Goal: Task Accomplishment & Management: Use online tool/utility

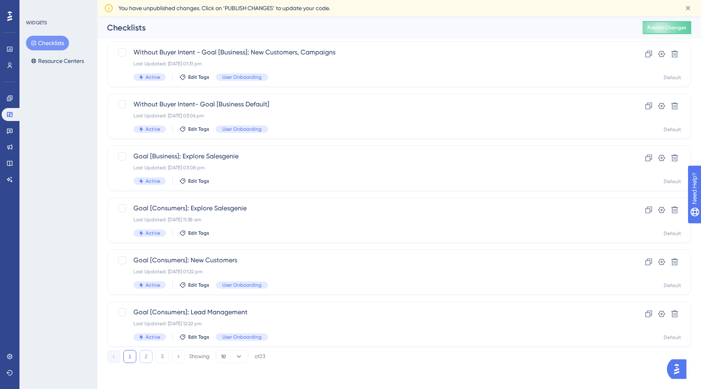
click at [147, 357] on button "2" at bounding box center [146, 356] width 13 height 13
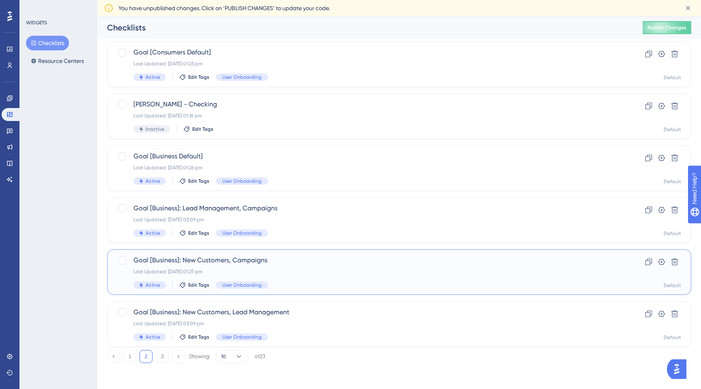
click at [287, 268] on div "Last Updated: [DATE] 01:27 pm" at bounding box center [367, 271] width 467 height 6
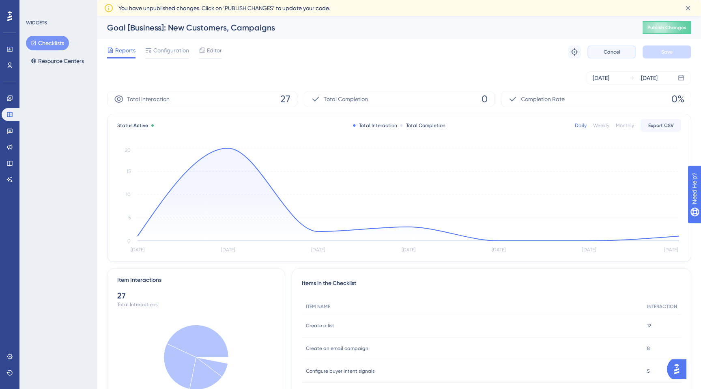
click at [611, 52] on span "Cancel" at bounding box center [612, 52] width 17 height 6
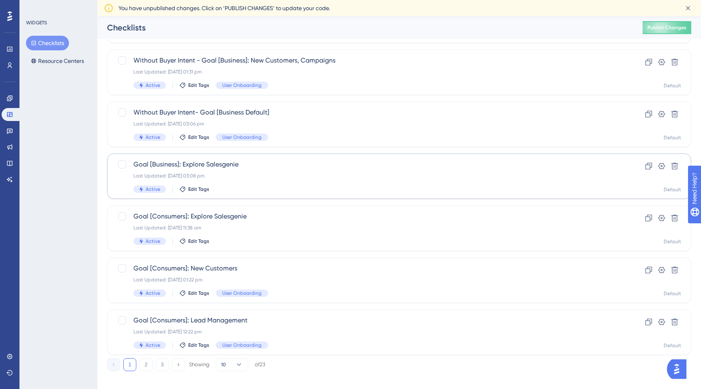
scroll to position [241, 0]
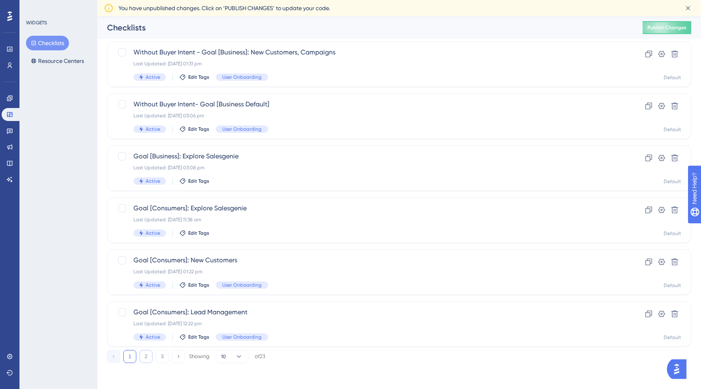
click at [146, 358] on button "2" at bounding box center [146, 356] width 13 height 13
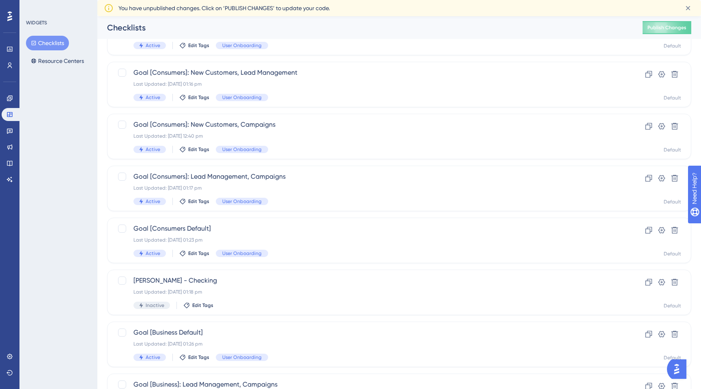
scroll to position [61, 0]
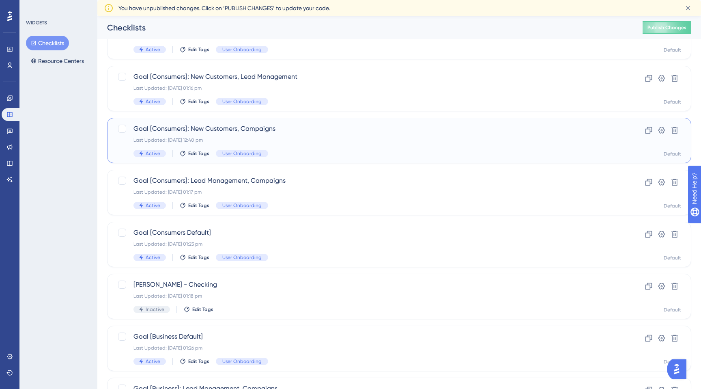
click at [333, 147] on div "Goal [Consumers]: New Customers, Campaigns Last Updated: [DATE] 12:40 pm Active…" at bounding box center [367, 140] width 467 height 33
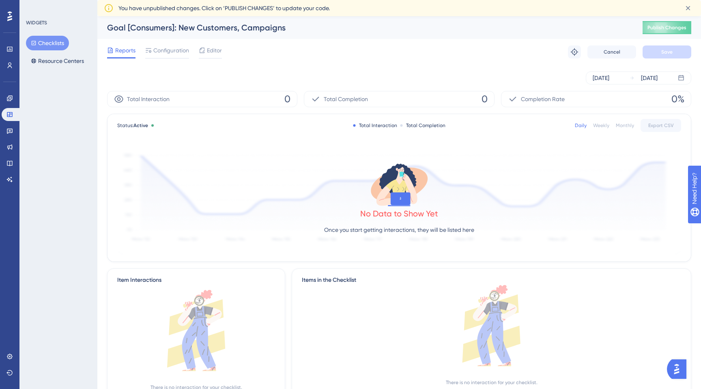
click at [222, 50] on div "Reports Configuration Editor Troubleshoot Cancel Save" at bounding box center [399, 52] width 584 height 26
click at [213, 50] on span "Editor" at bounding box center [214, 50] width 15 height 10
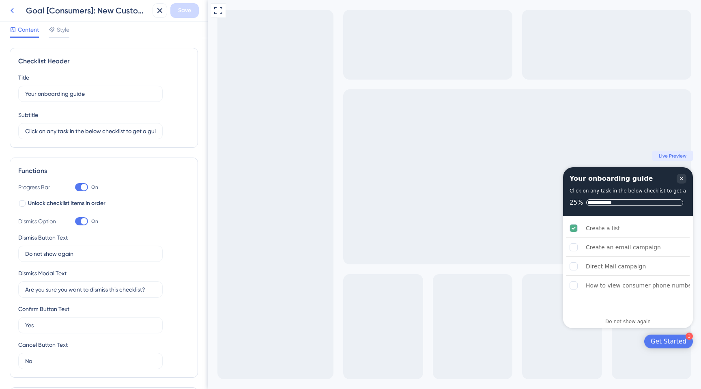
click at [10, 9] on icon at bounding box center [12, 11] width 10 height 10
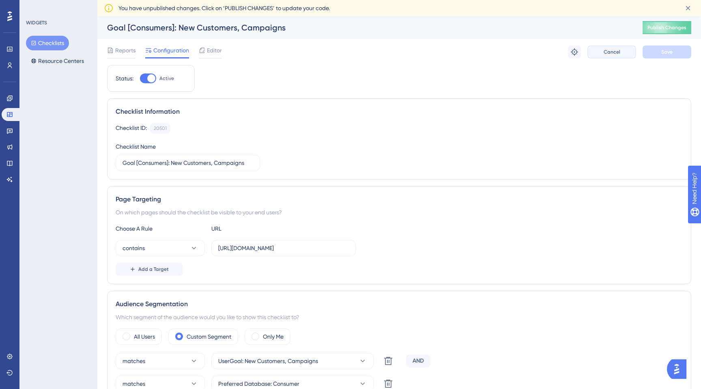
click at [608, 50] on span "Cancel" at bounding box center [612, 52] width 17 height 6
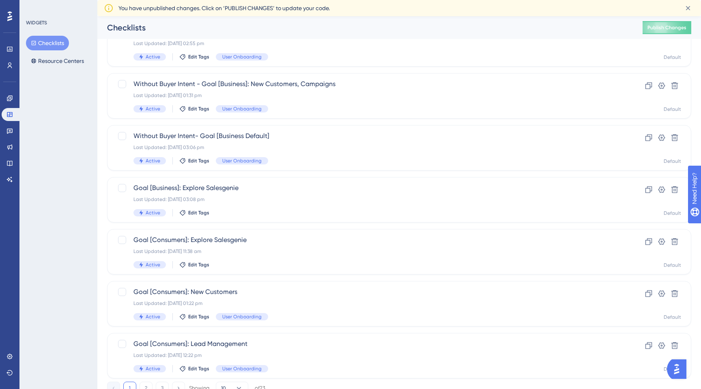
scroll to position [241, 0]
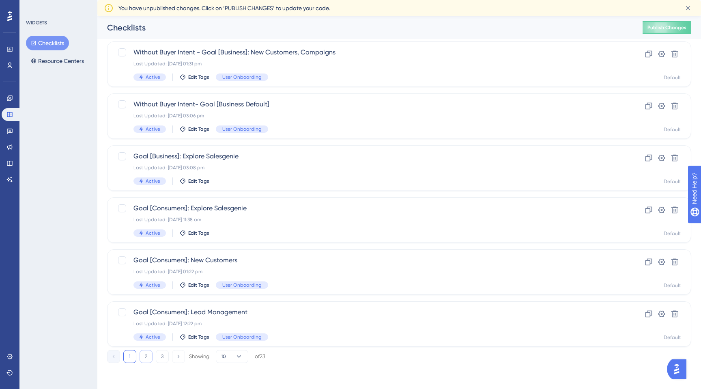
click at [144, 355] on button "2" at bounding box center [146, 356] width 13 height 13
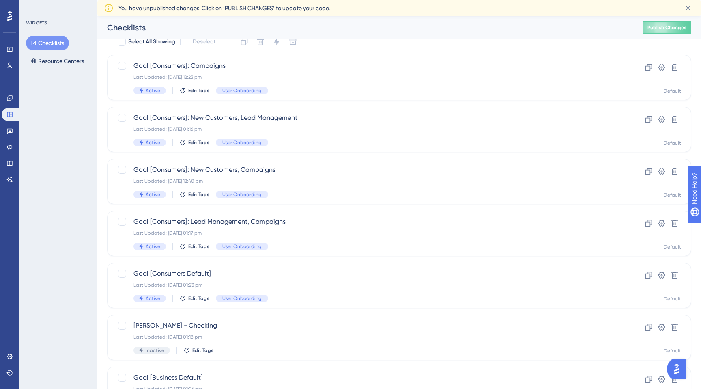
scroll to position [0, 0]
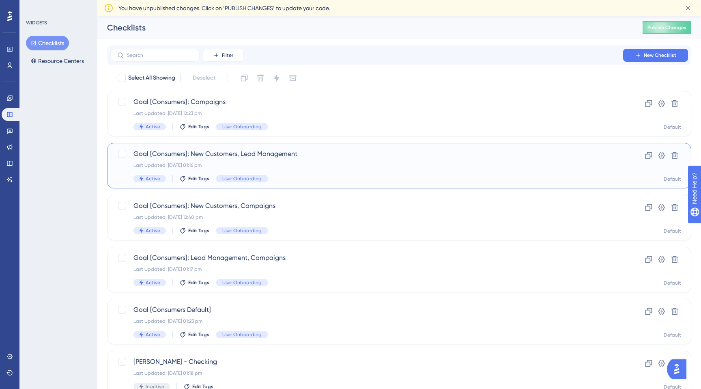
click at [310, 165] on div "Last Updated: [DATE] 01:16 pm" at bounding box center [367, 165] width 467 height 6
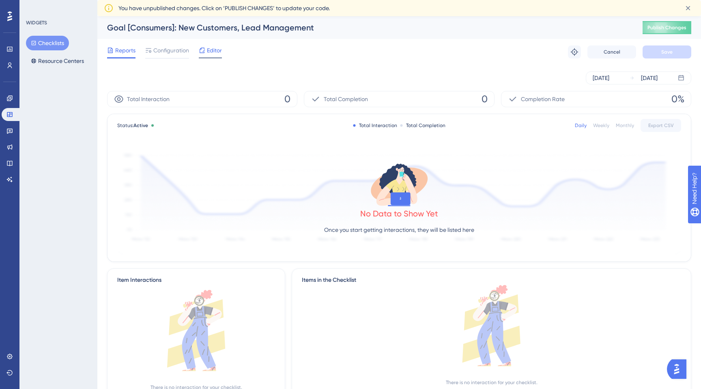
click at [219, 54] on span "Editor" at bounding box center [214, 50] width 15 height 10
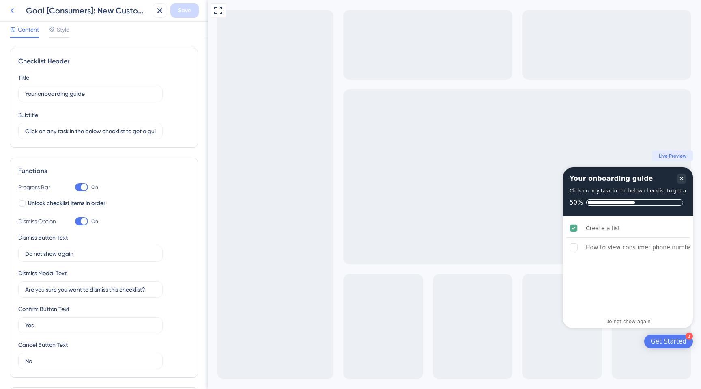
click at [11, 11] on icon at bounding box center [12, 10] width 3 height 5
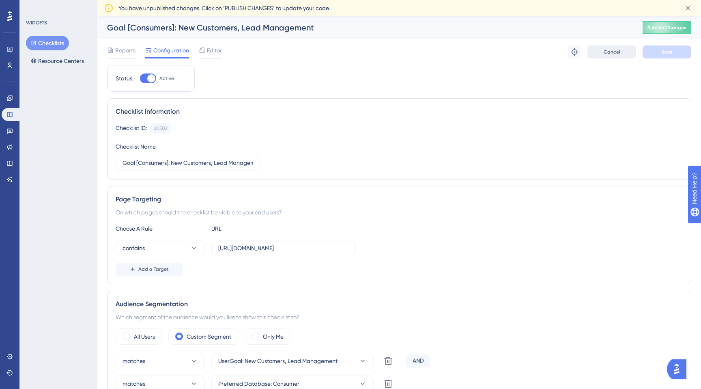
click at [610, 52] on span "Cancel" at bounding box center [612, 52] width 17 height 6
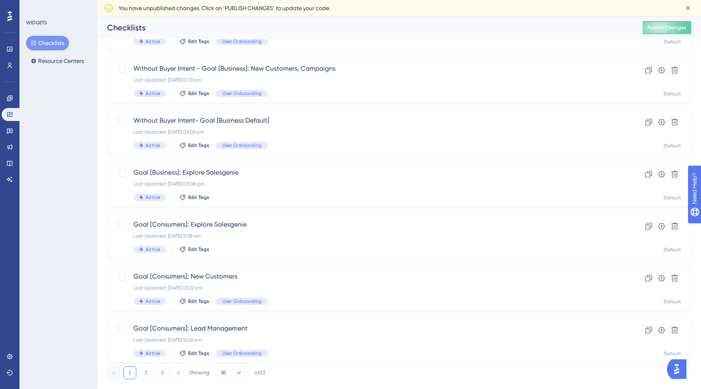
scroll to position [241, 0]
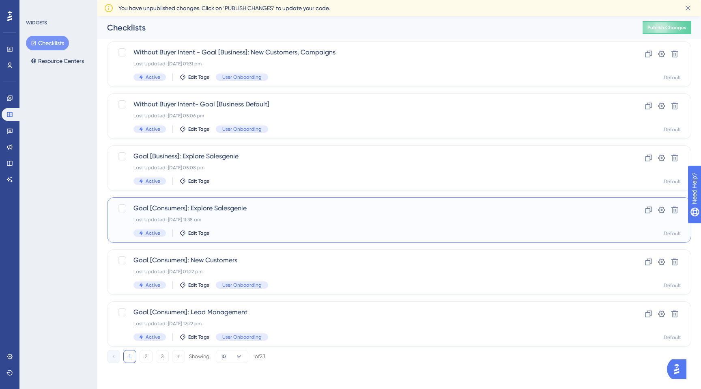
click at [243, 222] on div "Last Updated: [DATE] 11:38 am" at bounding box center [367, 219] width 467 height 6
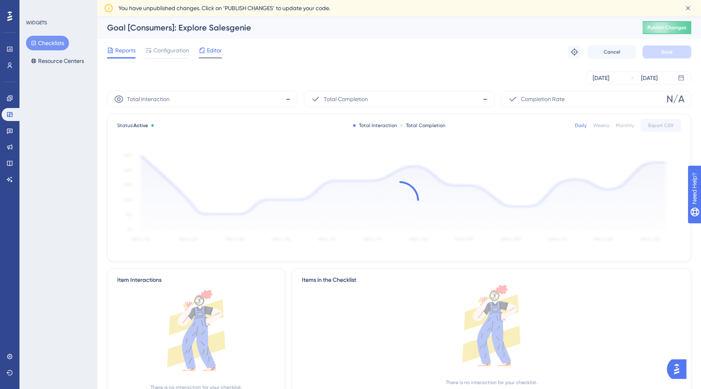
click at [216, 51] on span "Editor" at bounding box center [214, 50] width 15 height 10
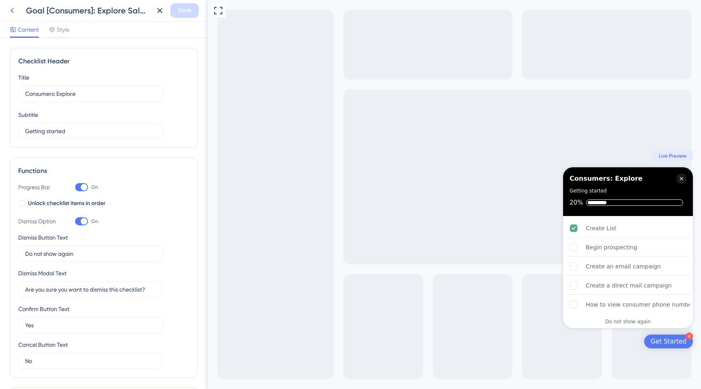
click at [11, 9] on icon at bounding box center [12, 11] width 10 height 10
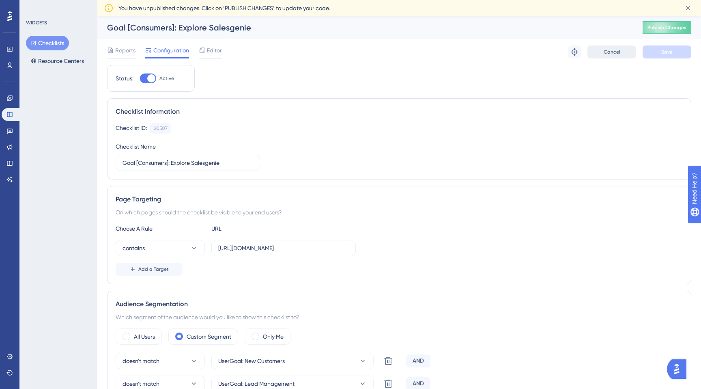
click at [614, 51] on span "Cancel" at bounding box center [612, 52] width 17 height 6
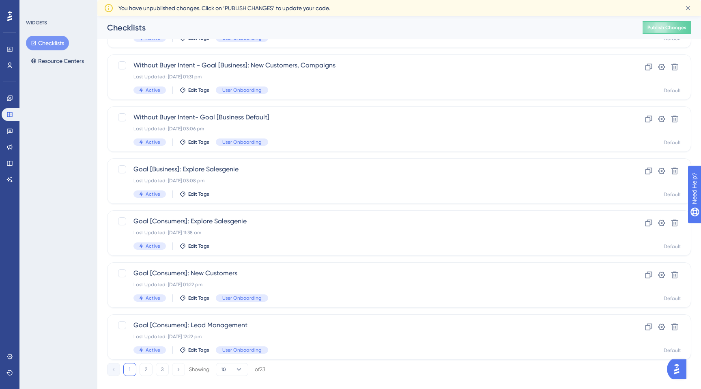
scroll to position [241, 0]
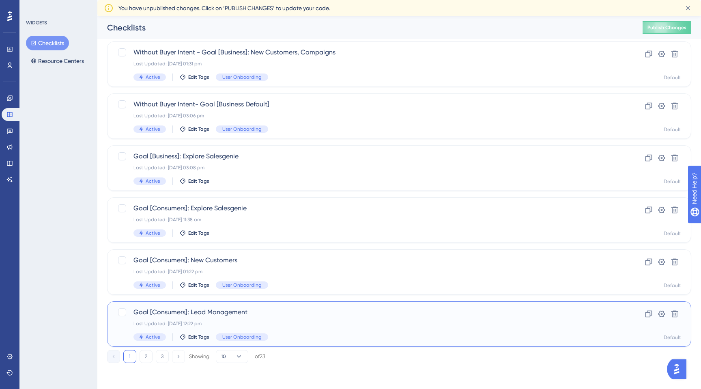
click at [231, 316] on span "Goal [Consumers]: Lead Management" at bounding box center [367, 312] width 467 height 10
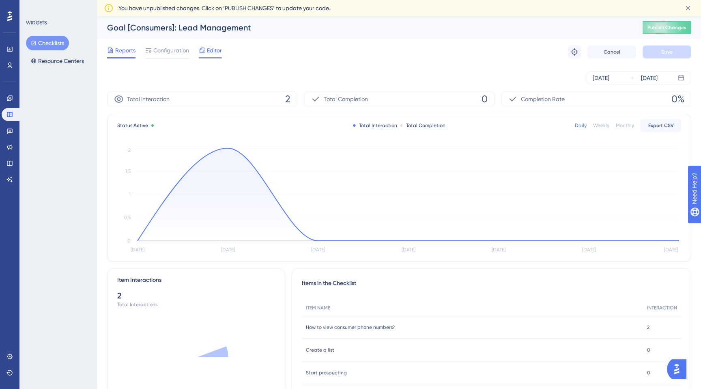
click at [217, 53] on span "Editor" at bounding box center [214, 50] width 15 height 10
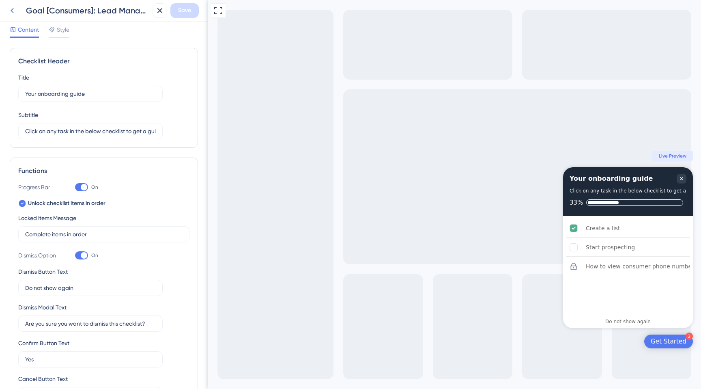
click at [14, 12] on icon at bounding box center [12, 11] width 10 height 10
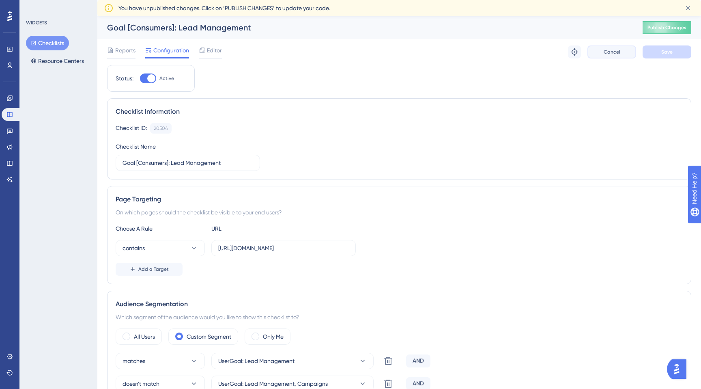
click at [612, 54] on span "Cancel" at bounding box center [612, 52] width 17 height 6
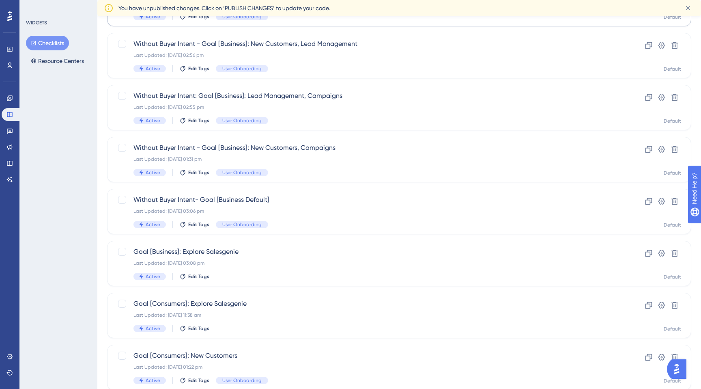
scroll to position [241, 0]
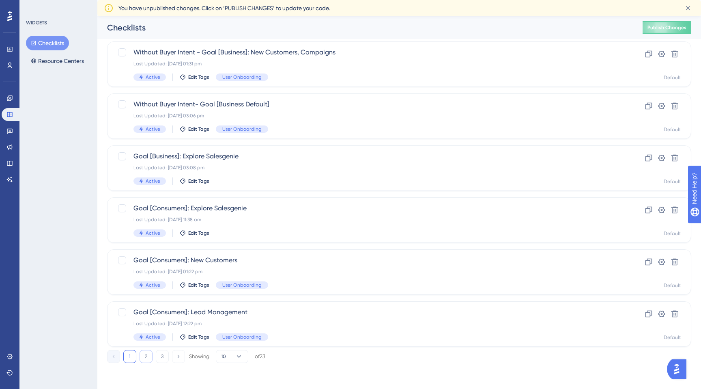
click at [144, 362] on button "2" at bounding box center [146, 356] width 13 height 13
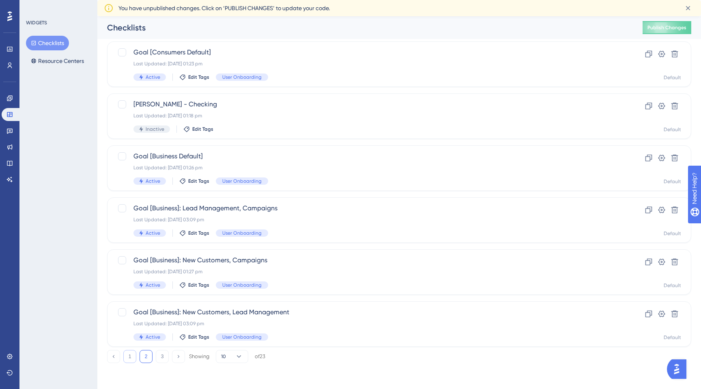
click at [132, 358] on button "1" at bounding box center [129, 356] width 13 height 13
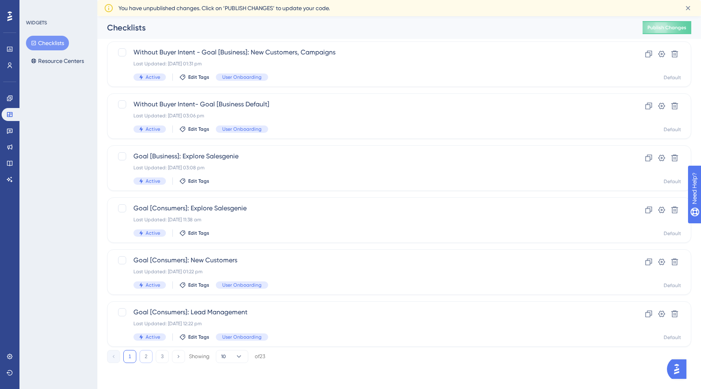
click at [149, 358] on button "2" at bounding box center [146, 356] width 13 height 13
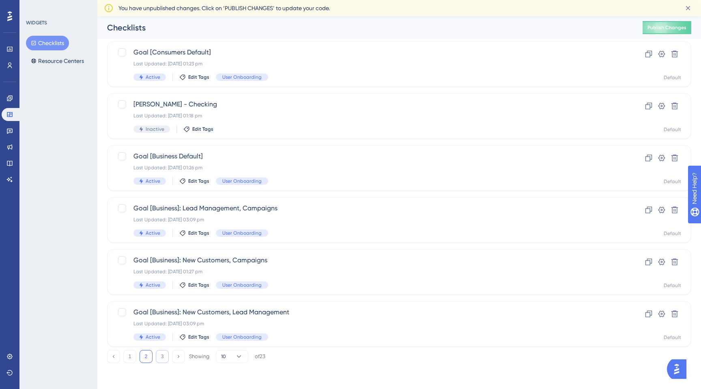
click at [160, 362] on button "3" at bounding box center [162, 356] width 13 height 13
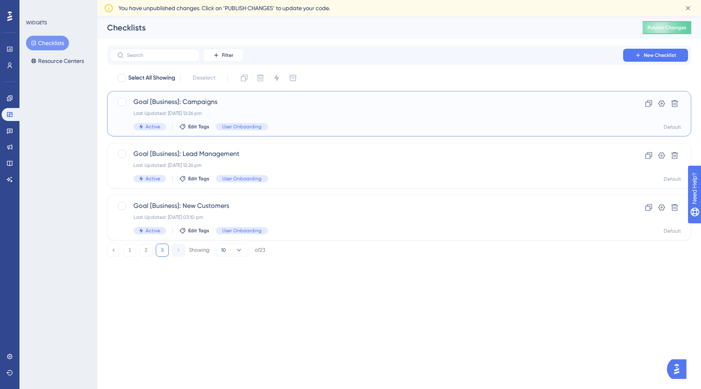
click at [265, 115] on div "Last Updated: [DATE] 12:26 pm" at bounding box center [367, 113] width 467 height 6
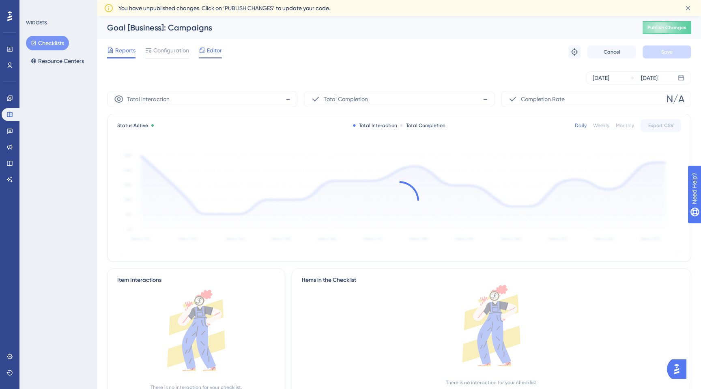
click at [216, 50] on span "Editor" at bounding box center [214, 50] width 15 height 10
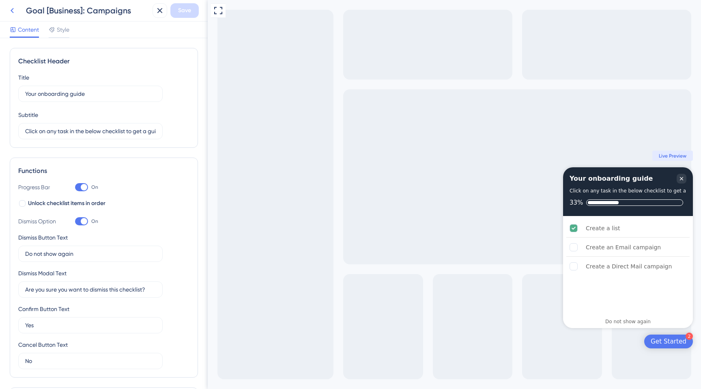
click at [13, 11] on icon at bounding box center [12, 10] width 3 height 5
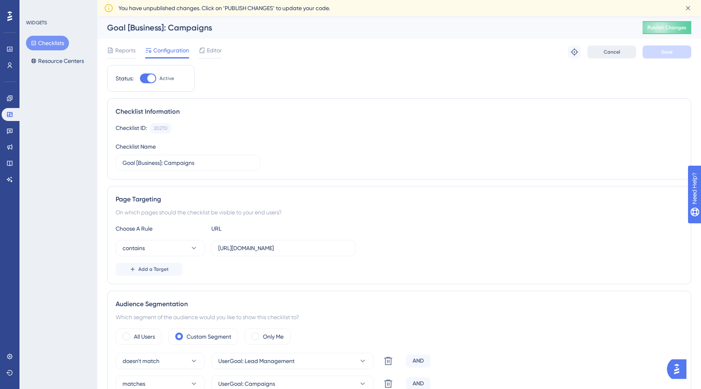
click at [605, 52] on span "Cancel" at bounding box center [612, 52] width 17 height 6
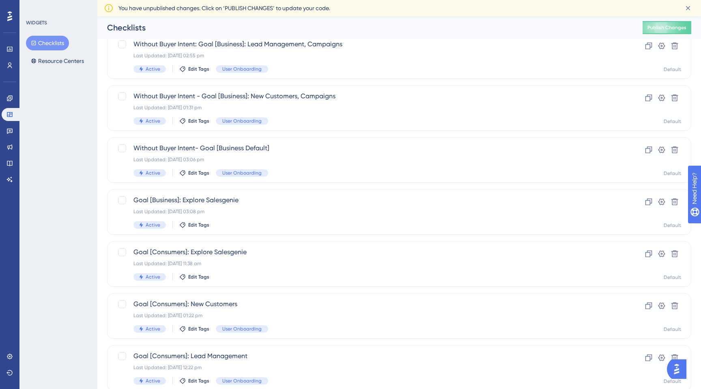
scroll to position [241, 0]
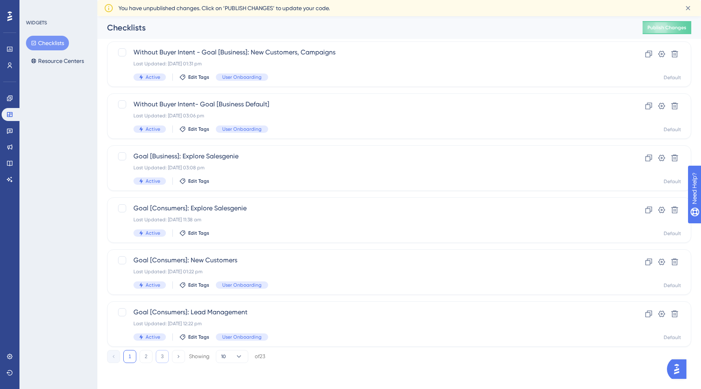
click at [160, 362] on button "3" at bounding box center [162, 356] width 13 height 13
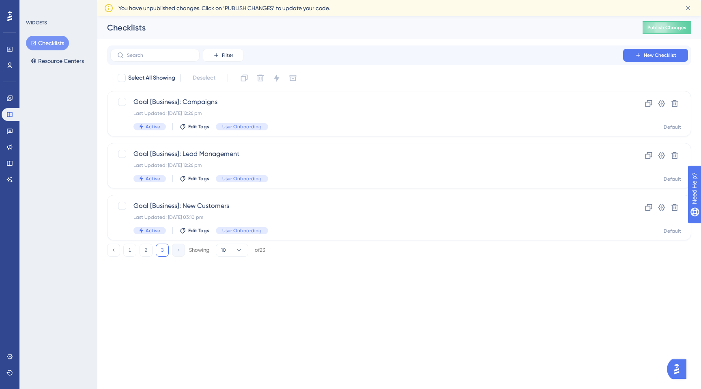
scroll to position [0, 0]
click at [207, 157] on span "Goal [Business]: Lead Management" at bounding box center [367, 154] width 467 height 10
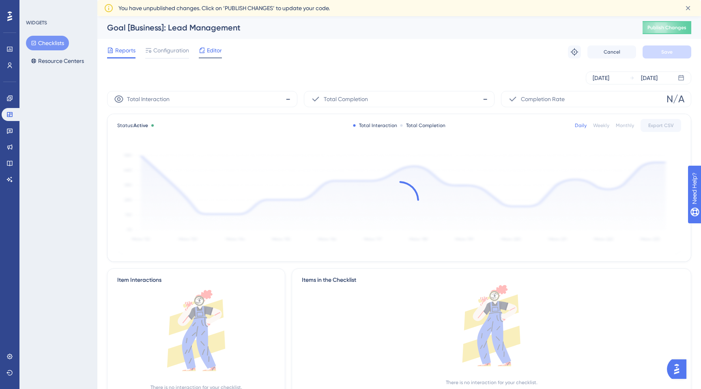
click at [211, 51] on span "Editor" at bounding box center [214, 50] width 15 height 10
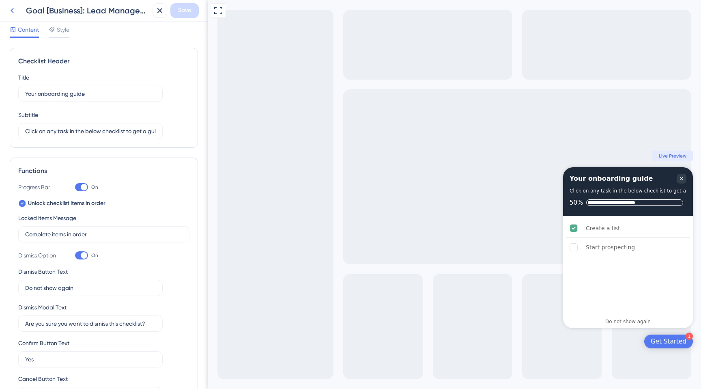
click at [11, 8] on icon at bounding box center [12, 11] width 10 height 10
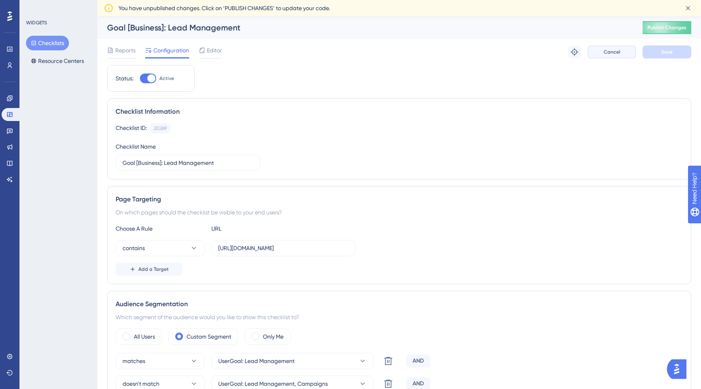
click at [602, 52] on button "Cancel" at bounding box center [612, 51] width 49 height 13
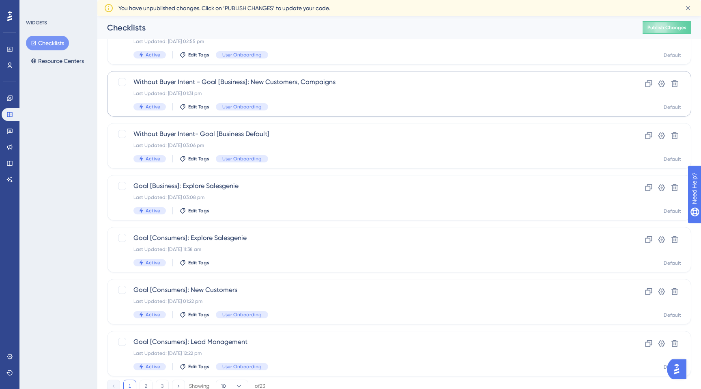
scroll to position [241, 0]
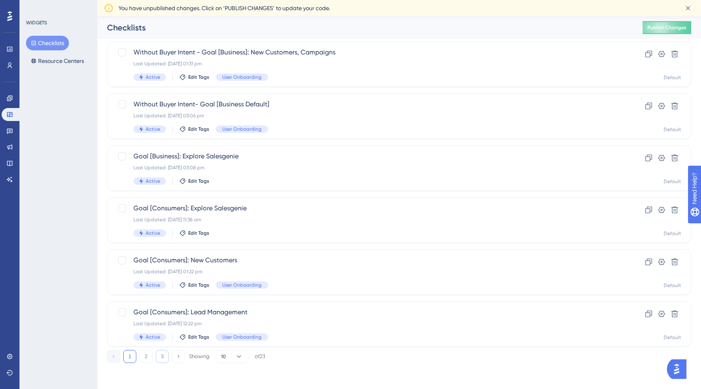
click at [162, 358] on button "3" at bounding box center [162, 356] width 13 height 13
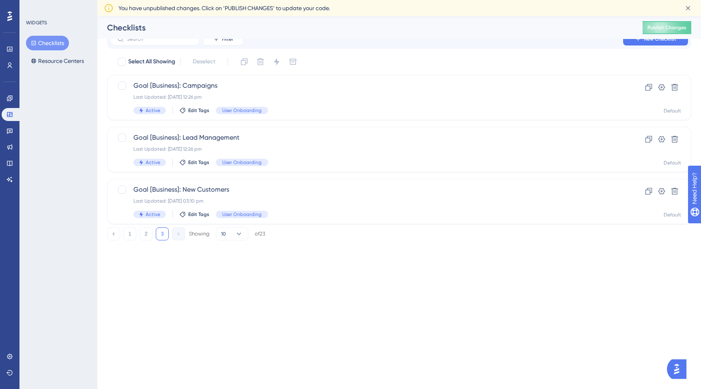
scroll to position [0, 0]
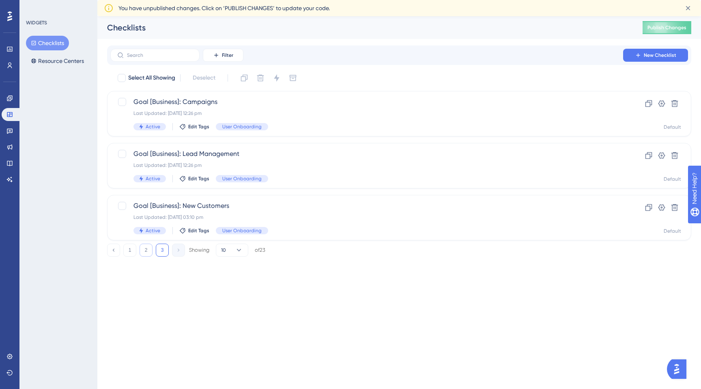
click at [144, 250] on button "2" at bounding box center [146, 250] width 13 height 13
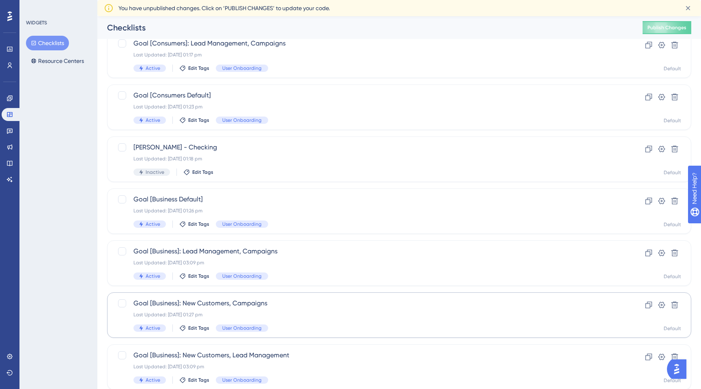
scroll to position [241, 0]
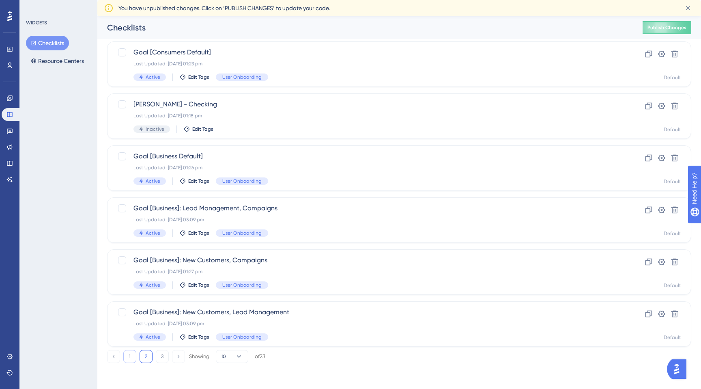
click at [132, 358] on button "1" at bounding box center [129, 356] width 13 height 13
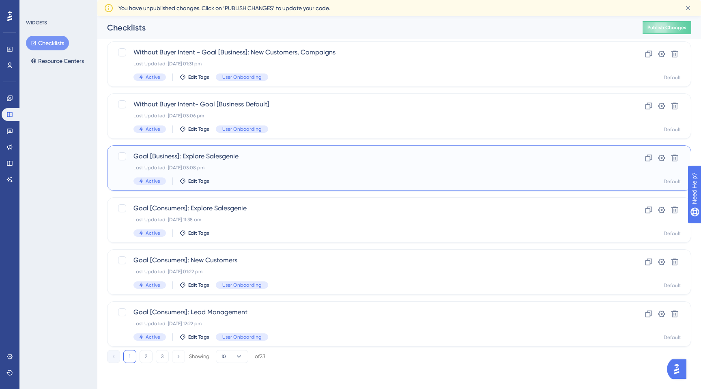
click at [233, 169] on div "Last Updated: [DATE] 03:08 pm" at bounding box center [367, 167] width 467 height 6
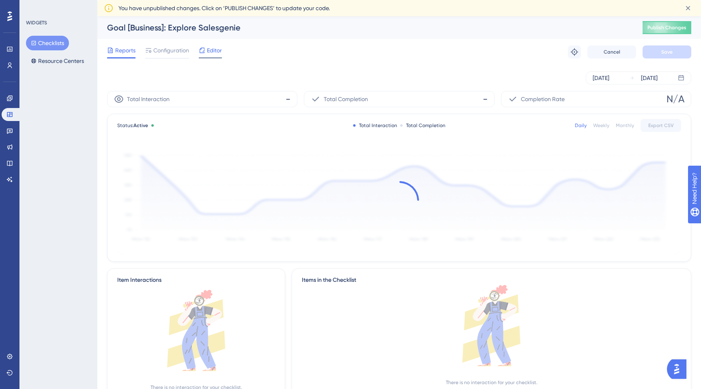
click at [212, 52] on span "Editor" at bounding box center [214, 50] width 15 height 10
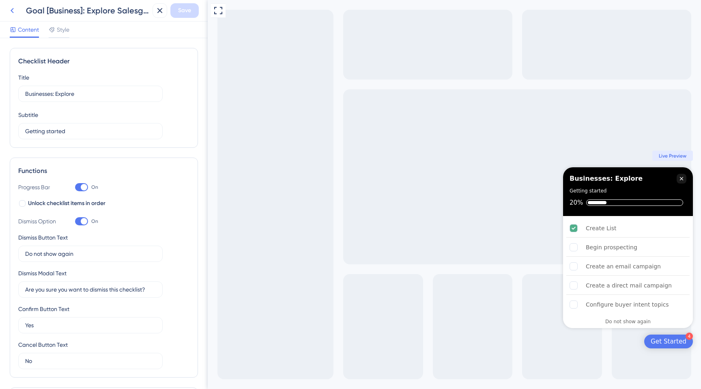
click at [10, 13] on icon at bounding box center [12, 11] width 10 height 10
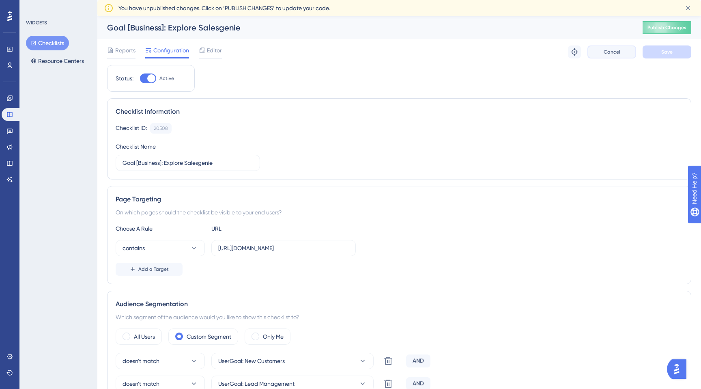
click at [609, 56] on button "Cancel" at bounding box center [612, 51] width 49 height 13
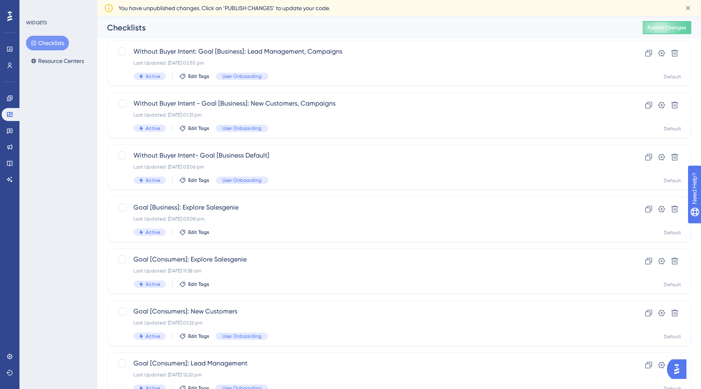
scroll to position [241, 0]
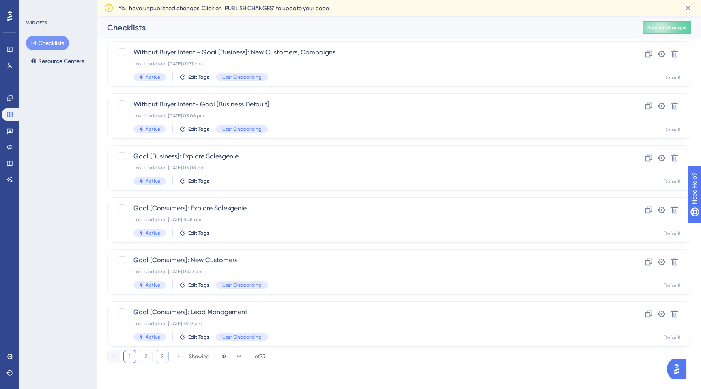
click at [166, 357] on button "3" at bounding box center [162, 356] width 13 height 13
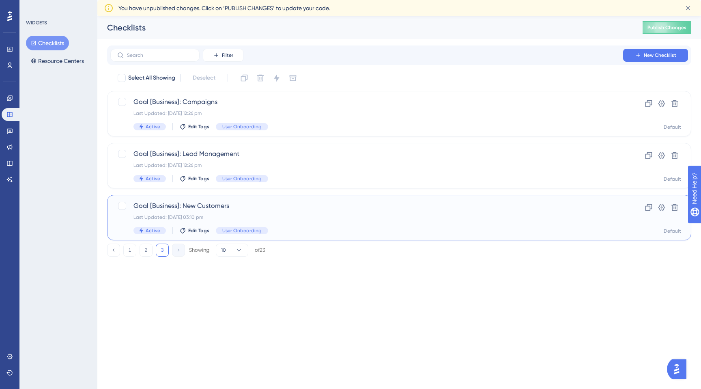
click at [196, 209] on span "Goal [Business]: New Customers" at bounding box center [367, 206] width 467 height 10
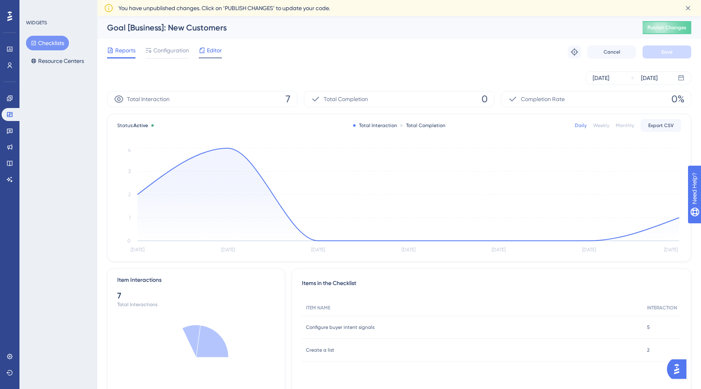
click at [215, 50] on span "Editor" at bounding box center [214, 50] width 15 height 10
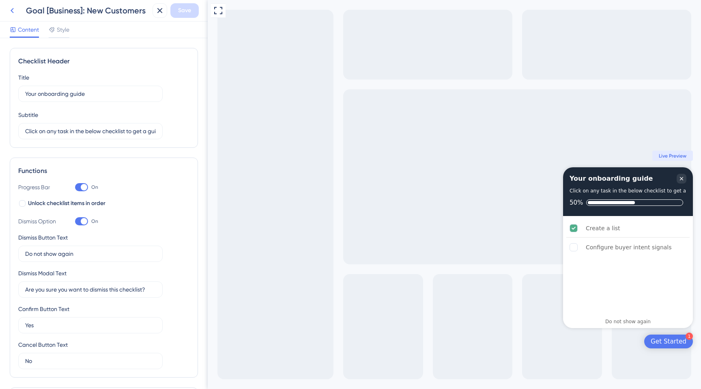
click at [14, 8] on icon at bounding box center [12, 11] width 10 height 10
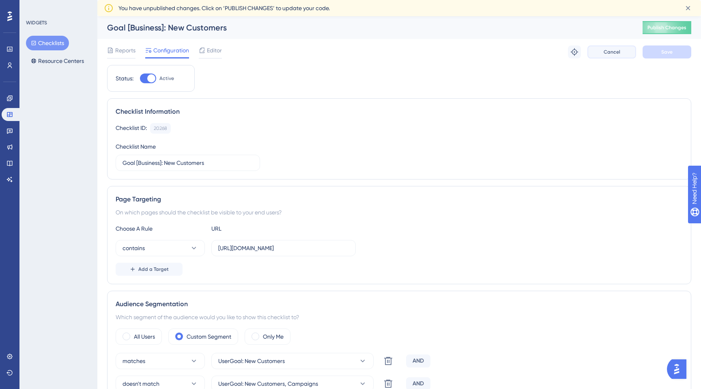
click at [621, 54] on button "Cancel" at bounding box center [612, 51] width 49 height 13
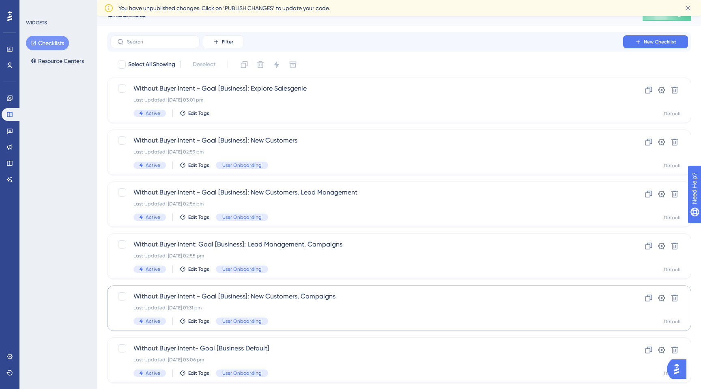
scroll to position [13, 0]
click at [300, 214] on div "Active Edit Tags User Onboarding" at bounding box center [367, 217] width 467 height 7
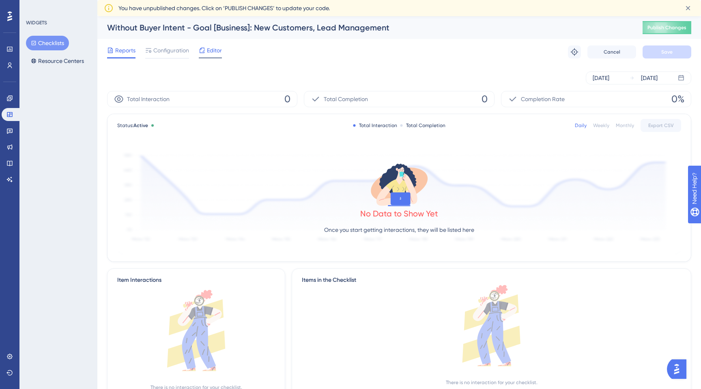
click at [215, 52] on span "Editor" at bounding box center [214, 50] width 15 height 10
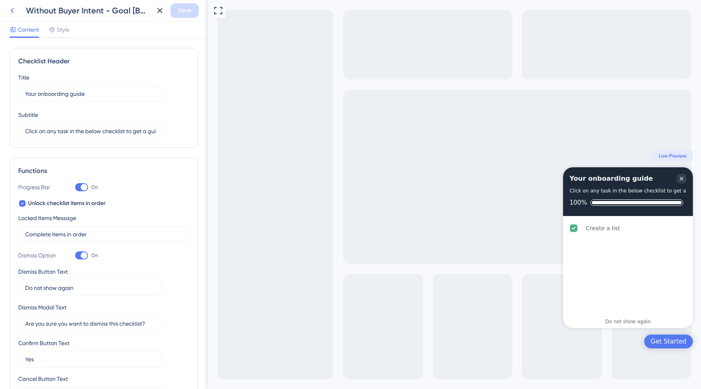
click at [13, 13] on icon at bounding box center [12, 11] width 10 height 10
